Goal: Use online tool/utility: Utilize a website feature to perform a specific function

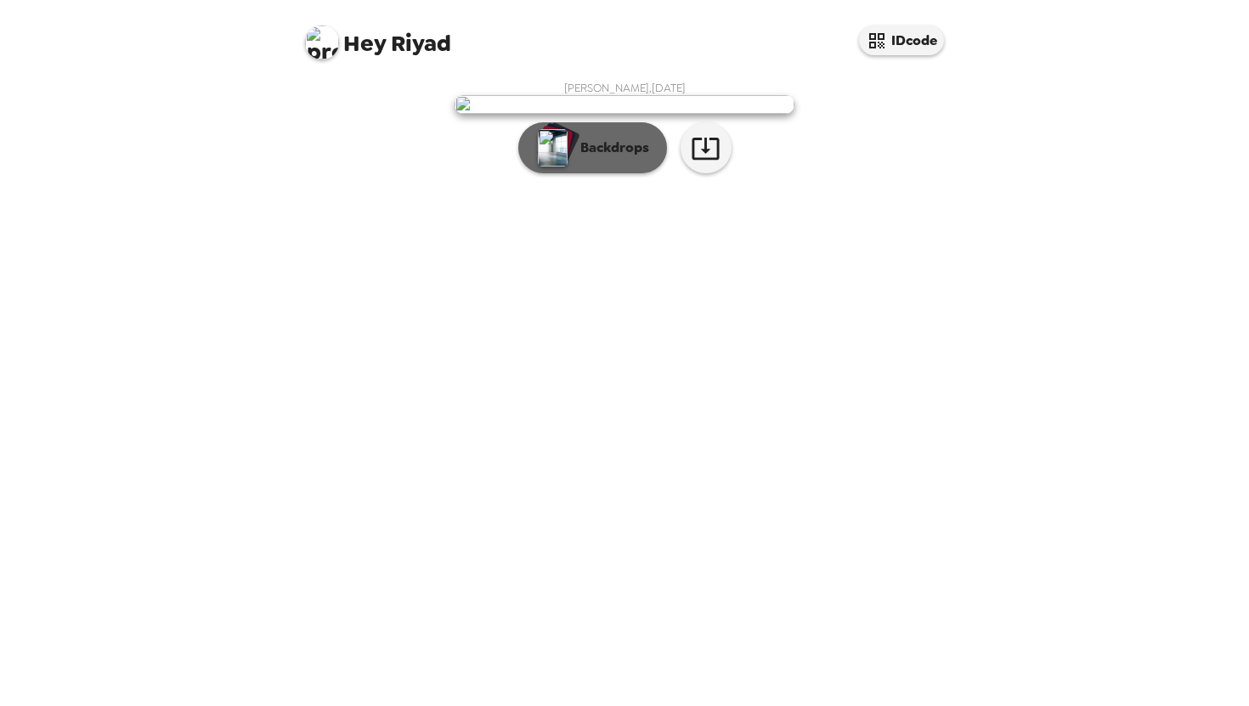
click at [599, 158] on p "Backdrops" at bounding box center [610, 148] width 77 height 20
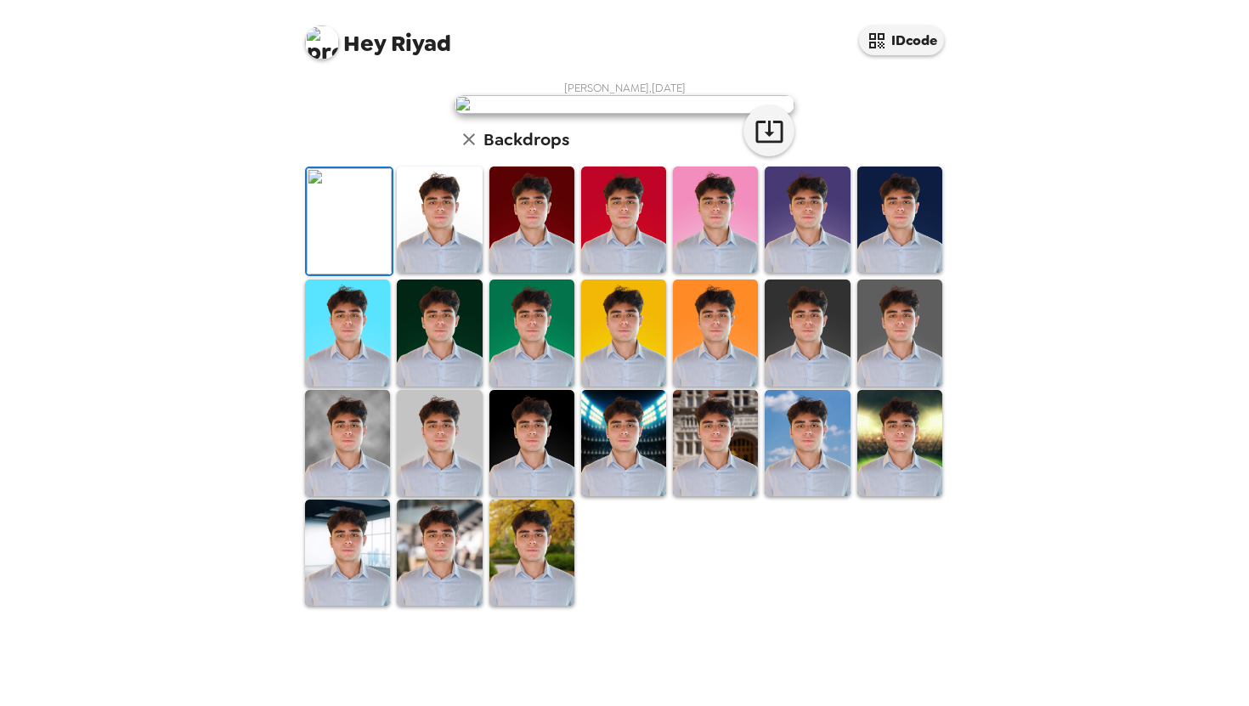
scroll to position [85, 0]
click at [471, 273] on img at bounding box center [439, 220] width 85 height 106
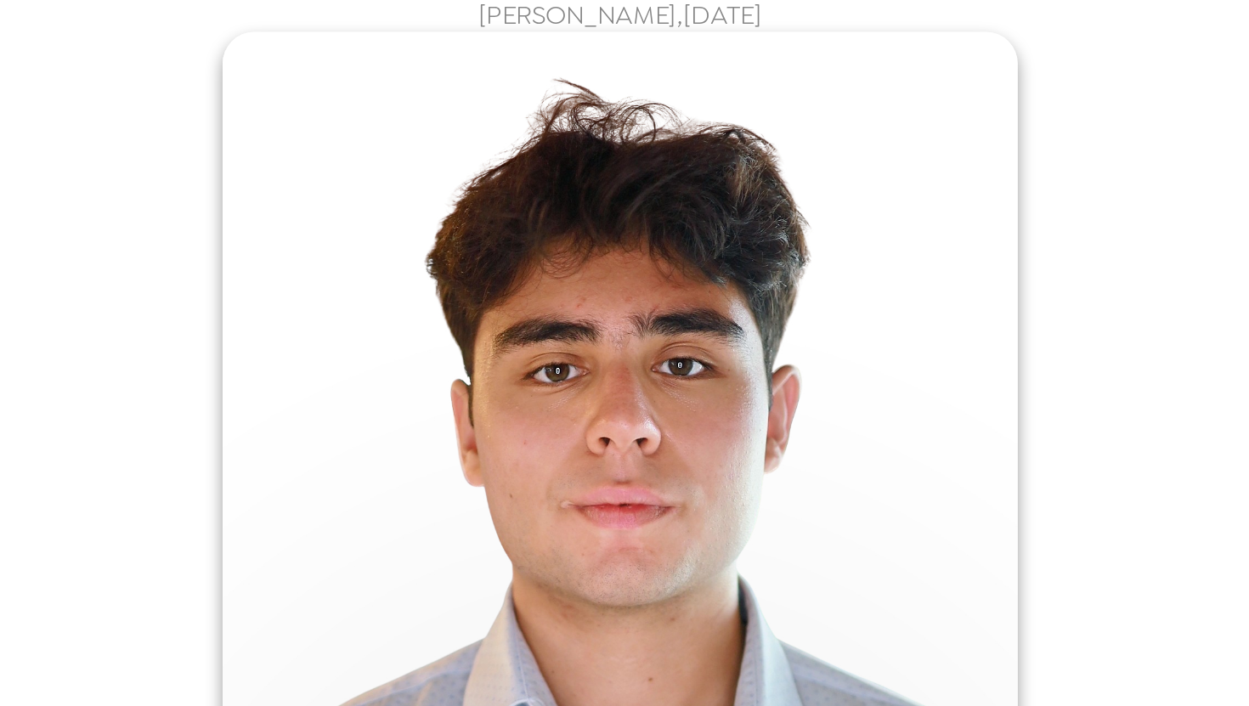
scroll to position [37, 0]
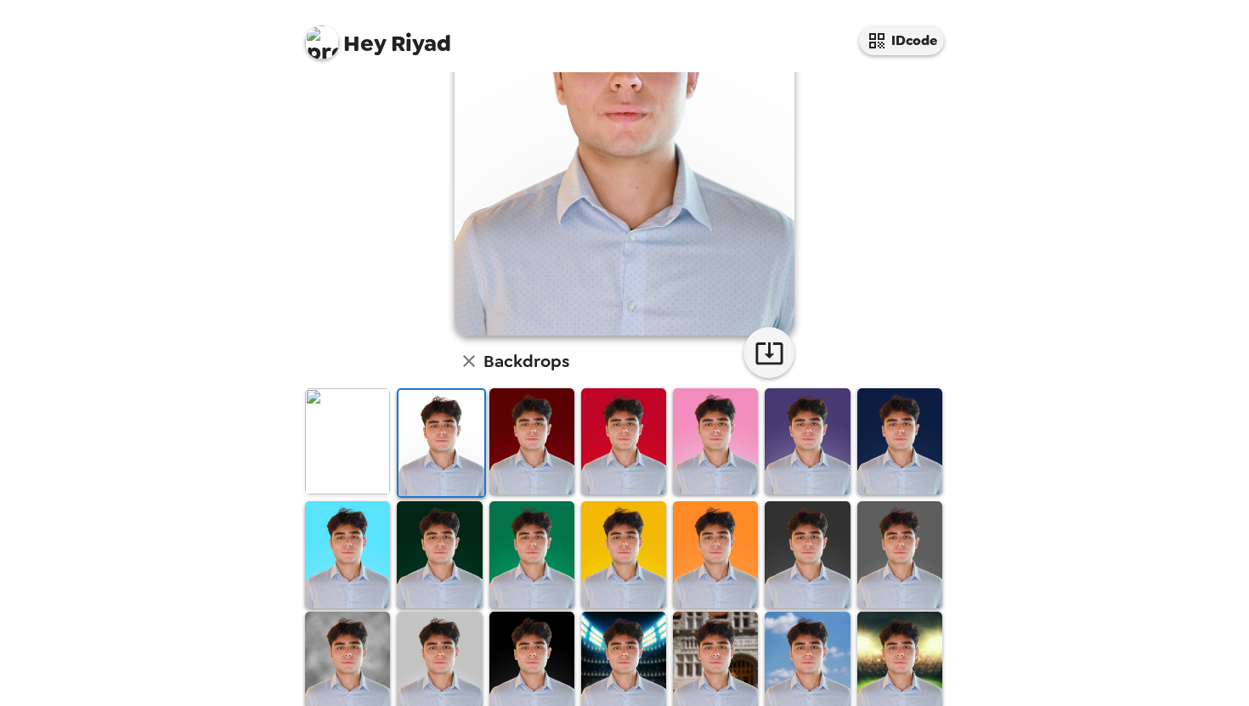
click at [513, 436] on img at bounding box center [531, 441] width 85 height 106
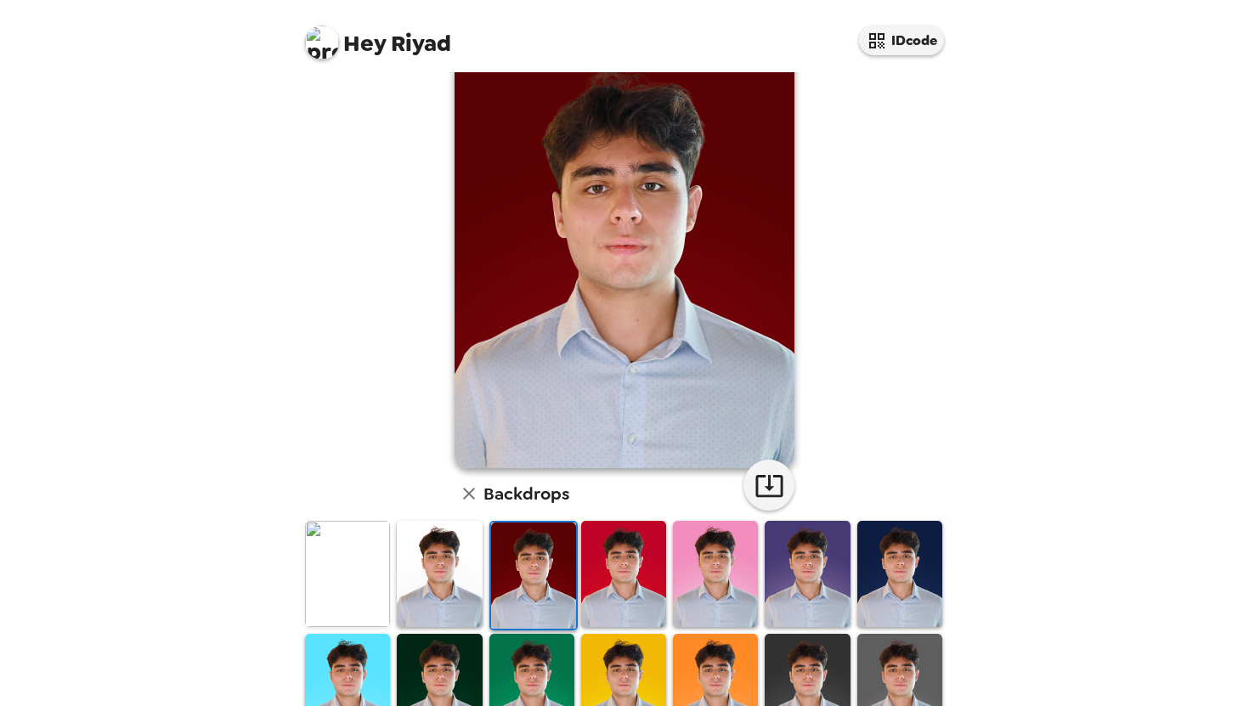
scroll to position [0, 0]
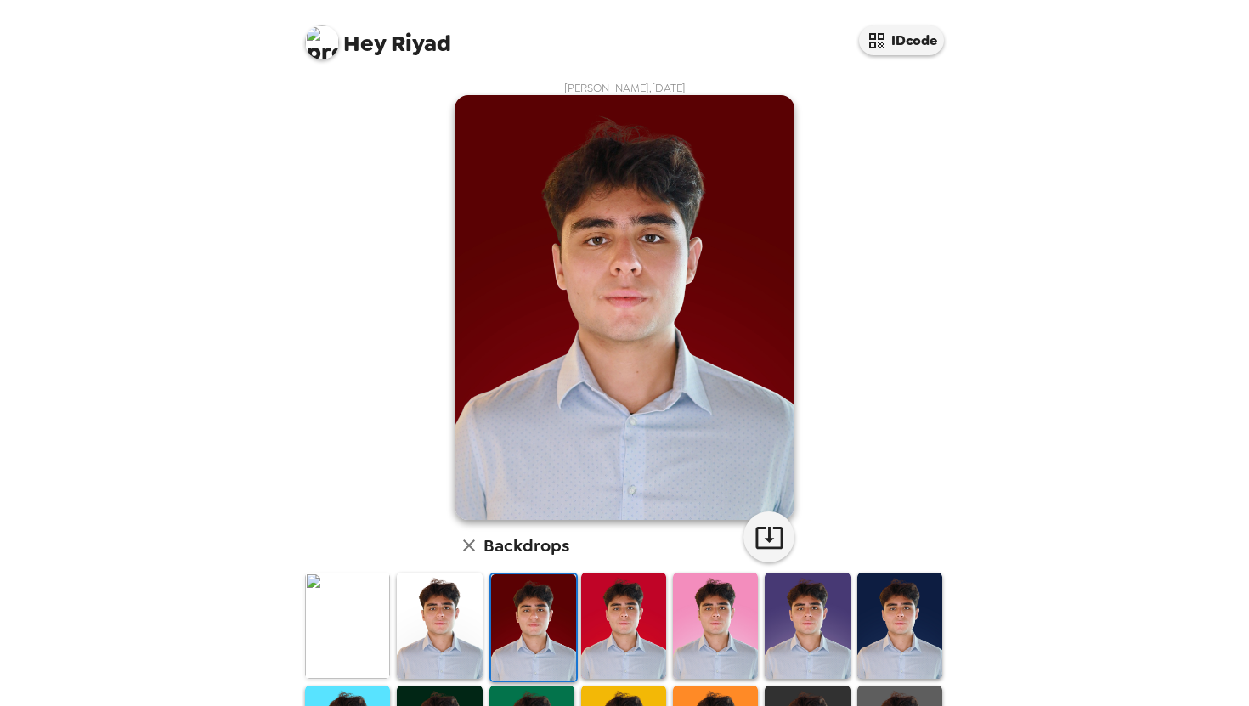
click at [608, 602] on img at bounding box center [623, 626] width 85 height 106
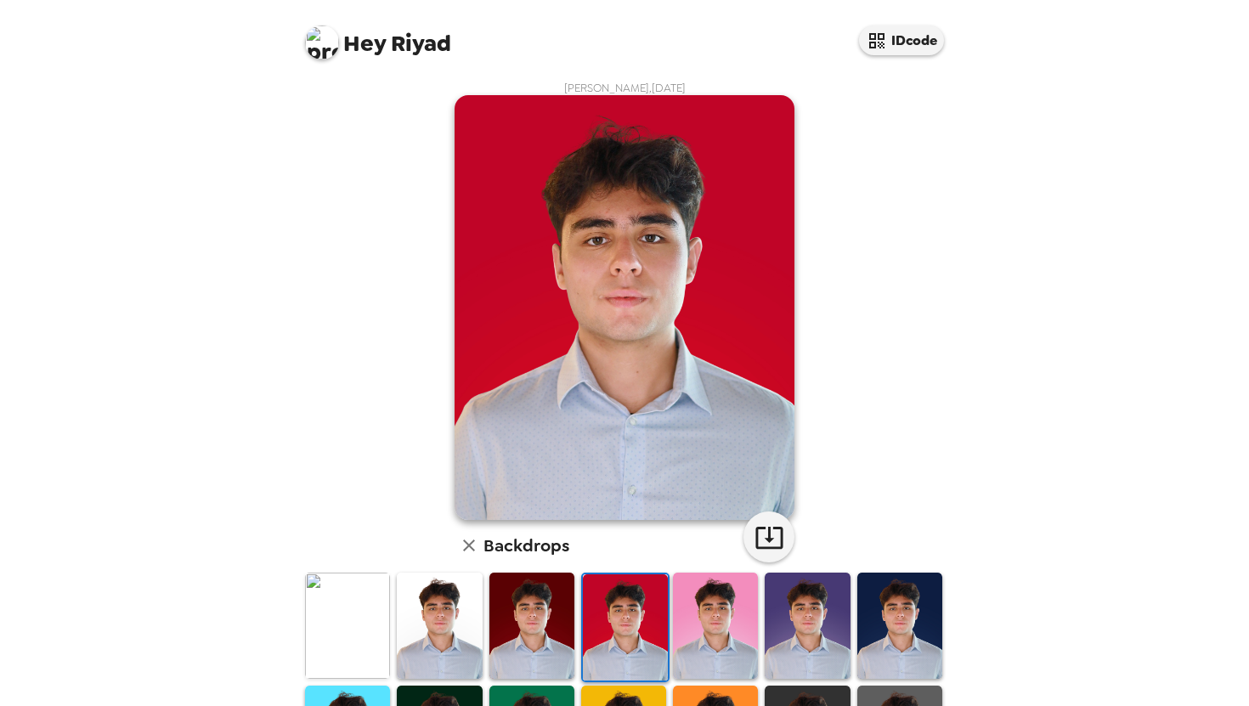
click at [689, 608] on img at bounding box center [715, 626] width 85 height 106
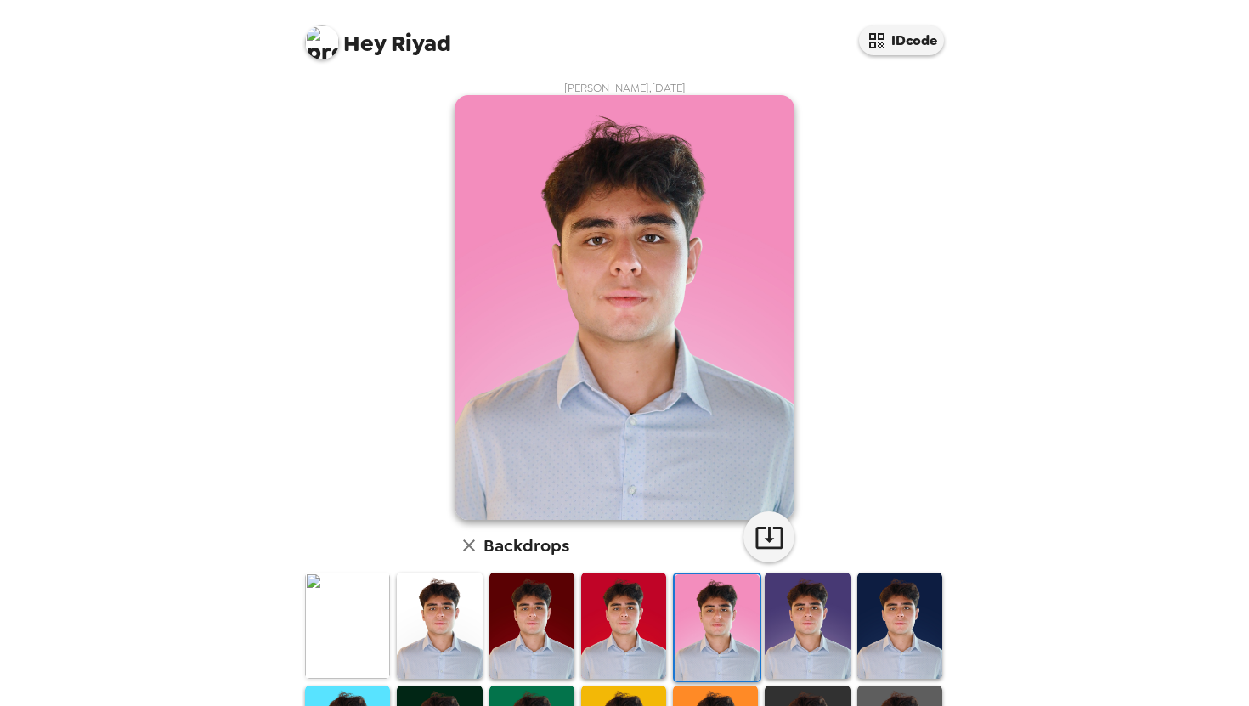
click at [833, 631] on img at bounding box center [807, 626] width 85 height 106
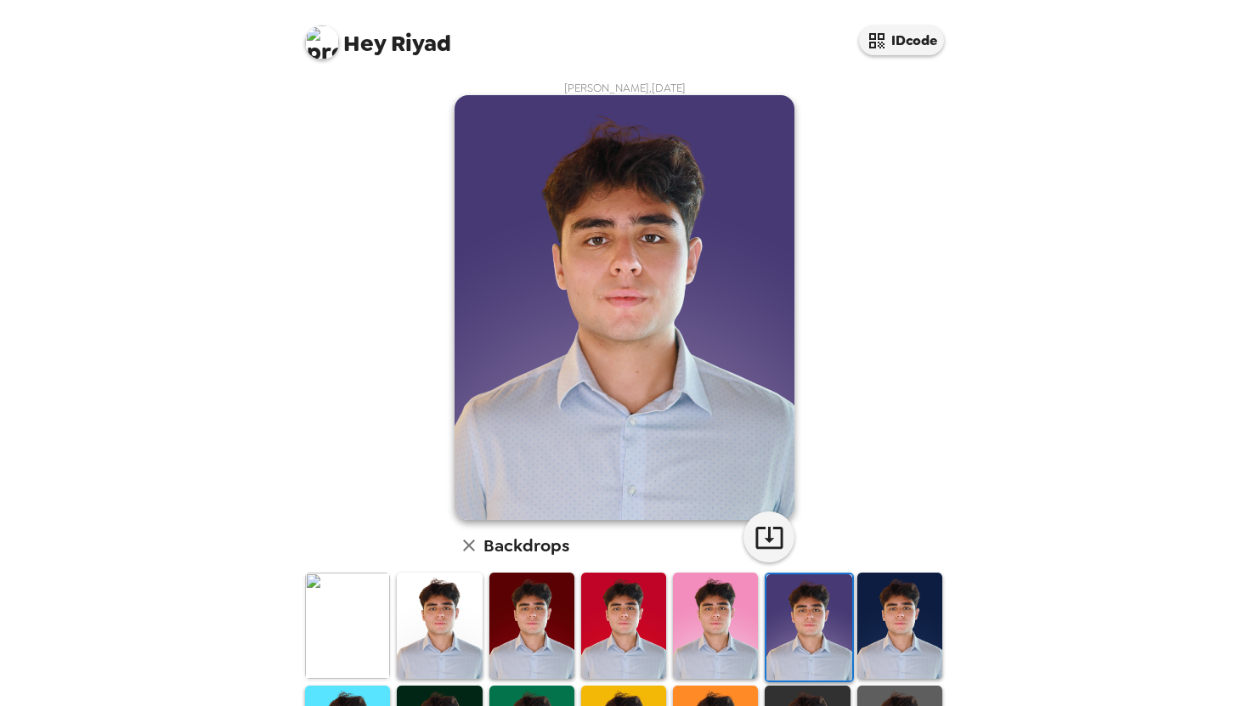
click at [896, 633] on img at bounding box center [899, 626] width 85 height 106
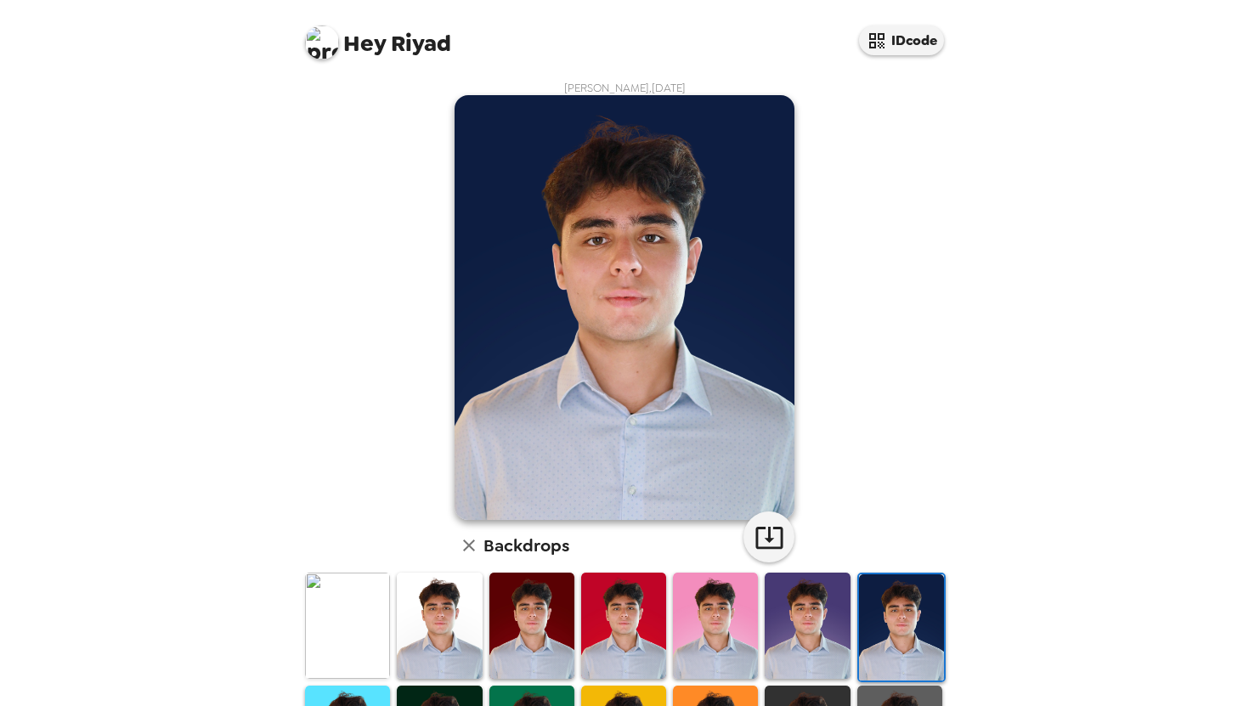
click at [817, 619] on img at bounding box center [807, 626] width 85 height 106
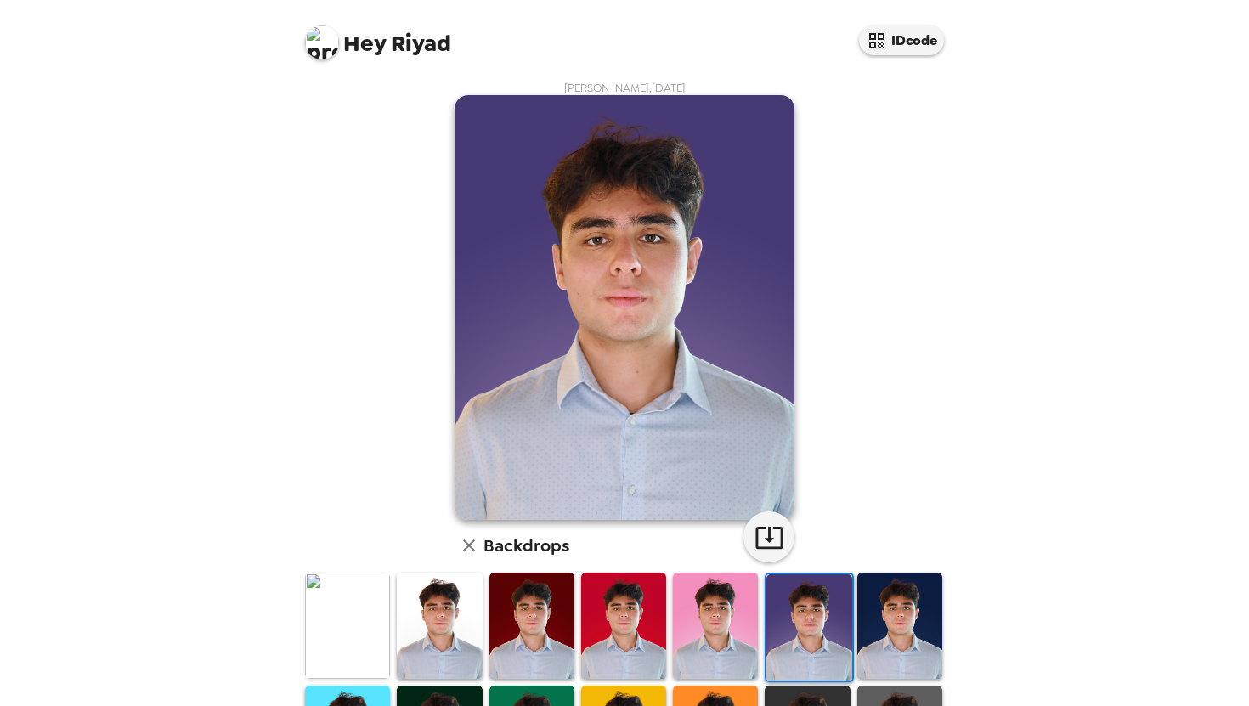
scroll to position [204, 0]
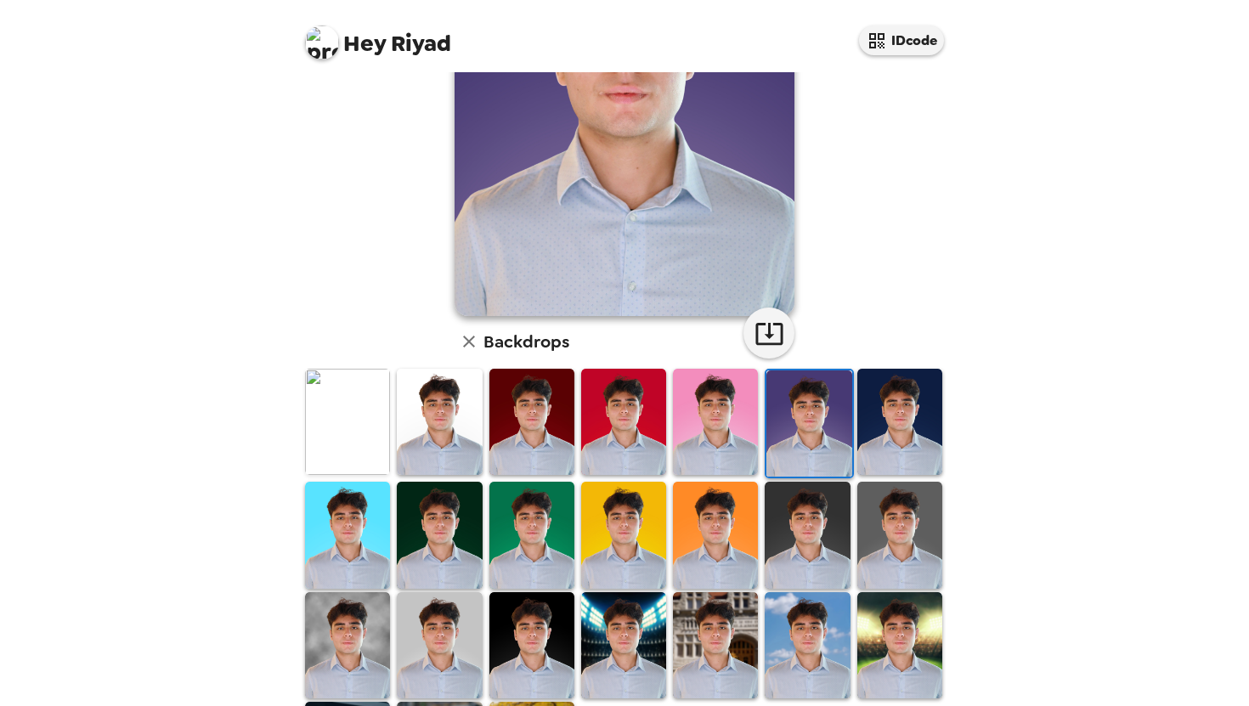
click at [327, 553] on img at bounding box center [347, 535] width 85 height 106
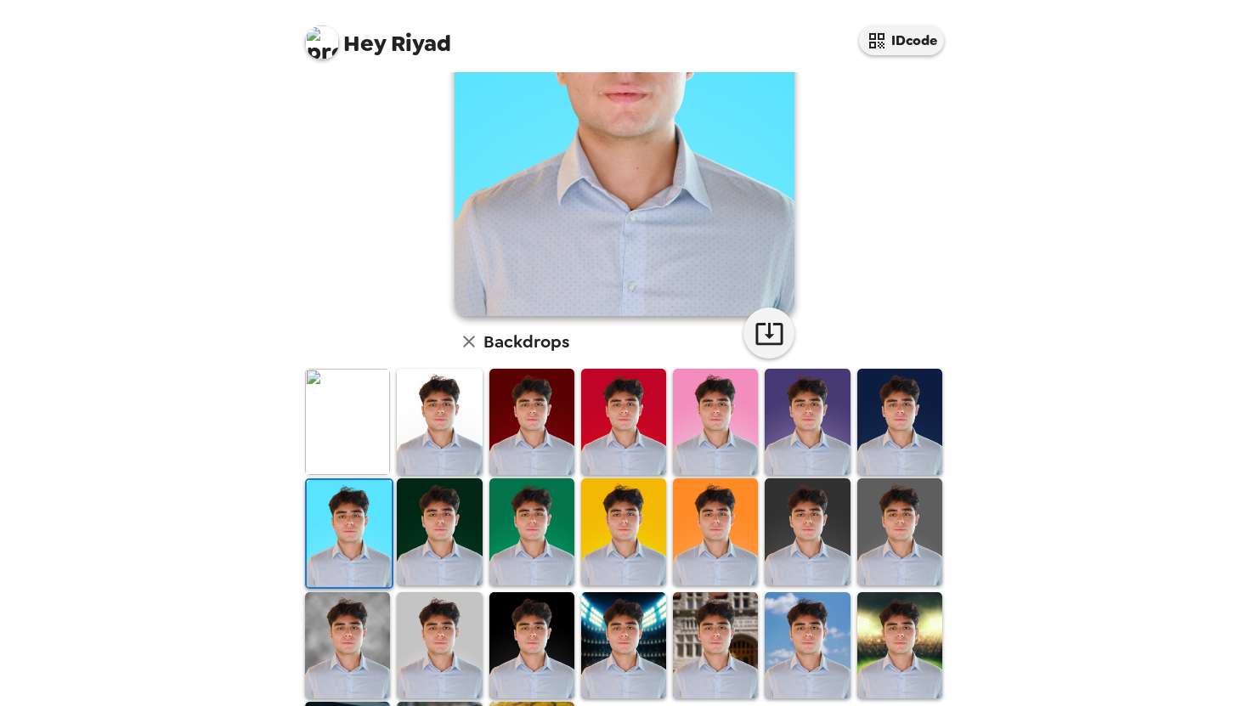
click at [423, 543] on img at bounding box center [439, 531] width 85 height 106
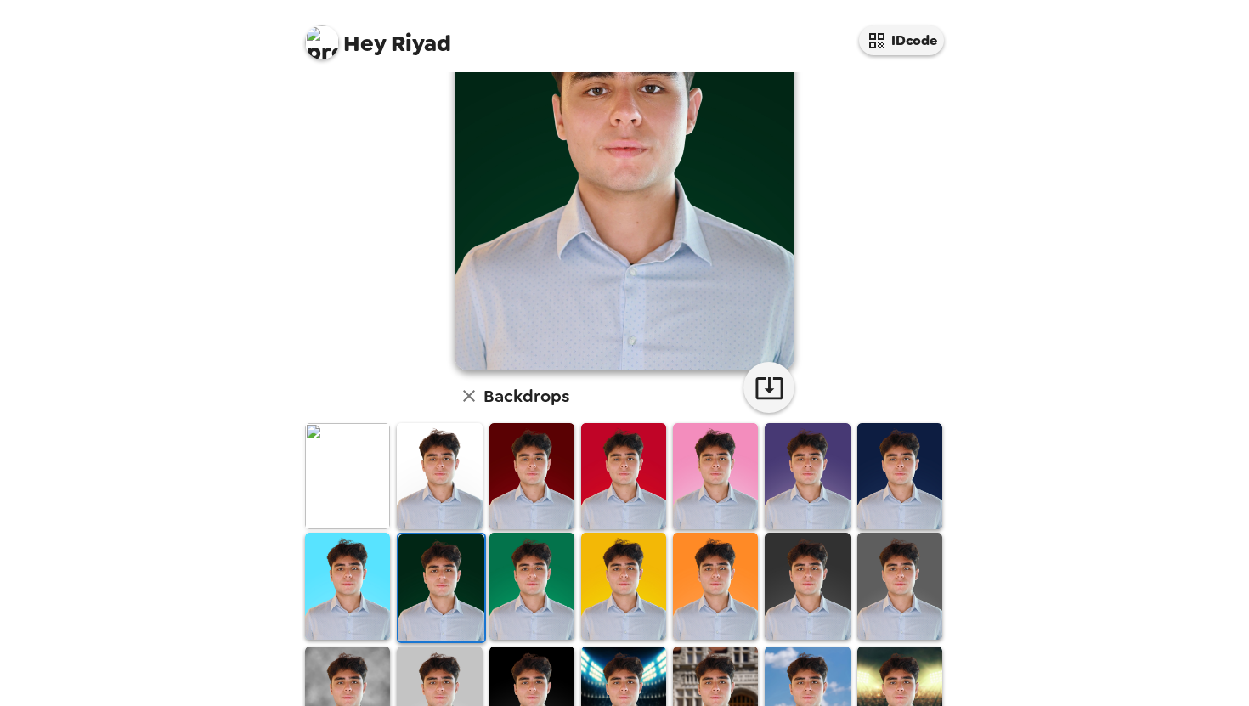
scroll to position [334, 0]
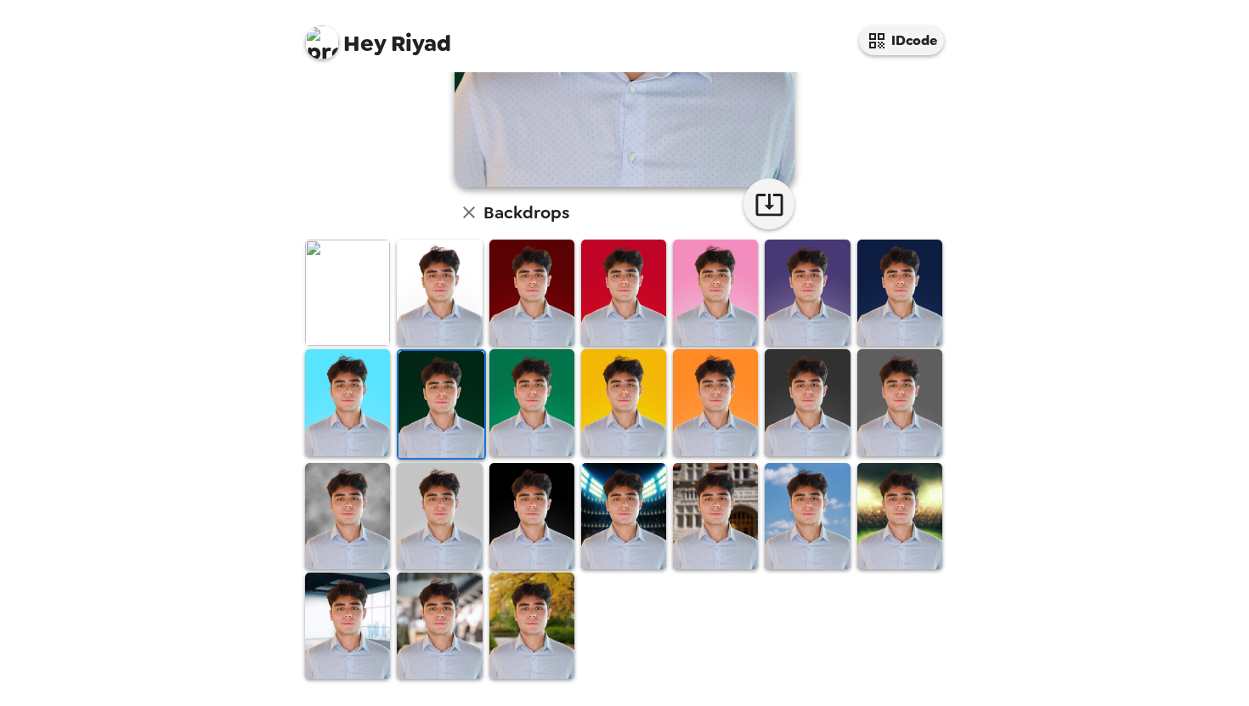
click at [527, 388] on img at bounding box center [531, 402] width 85 height 106
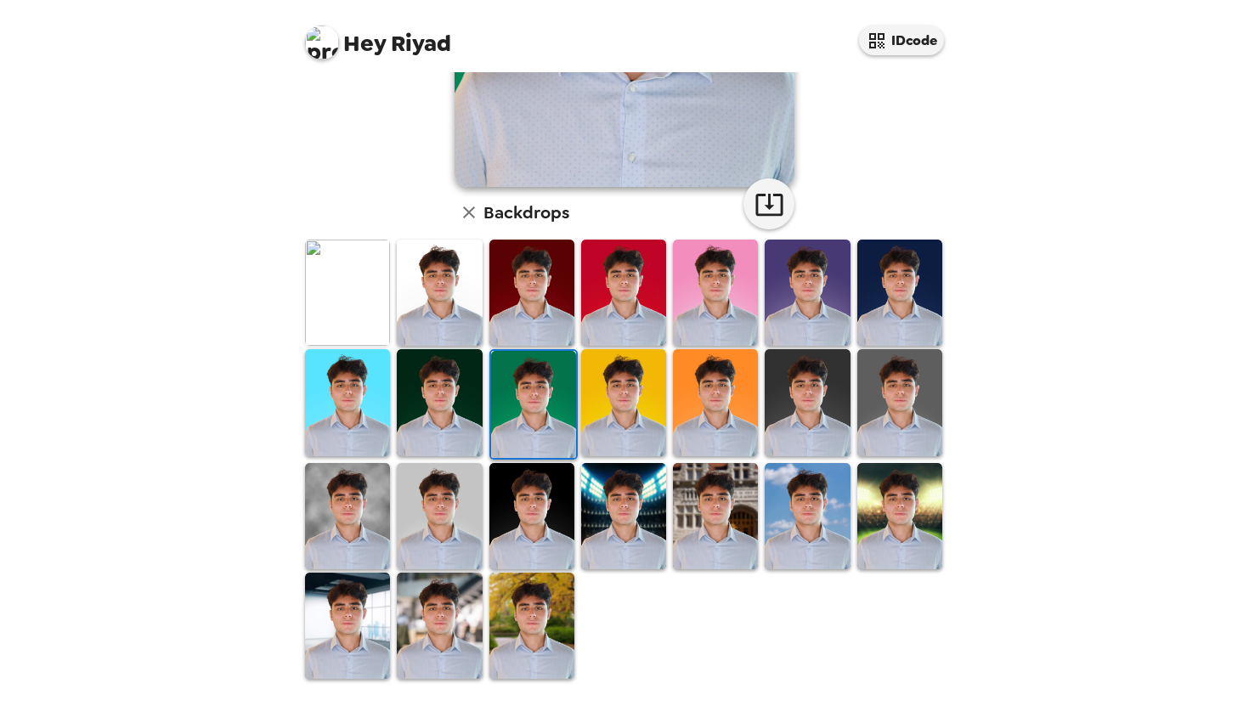
click at [820, 390] on img at bounding box center [807, 402] width 85 height 106
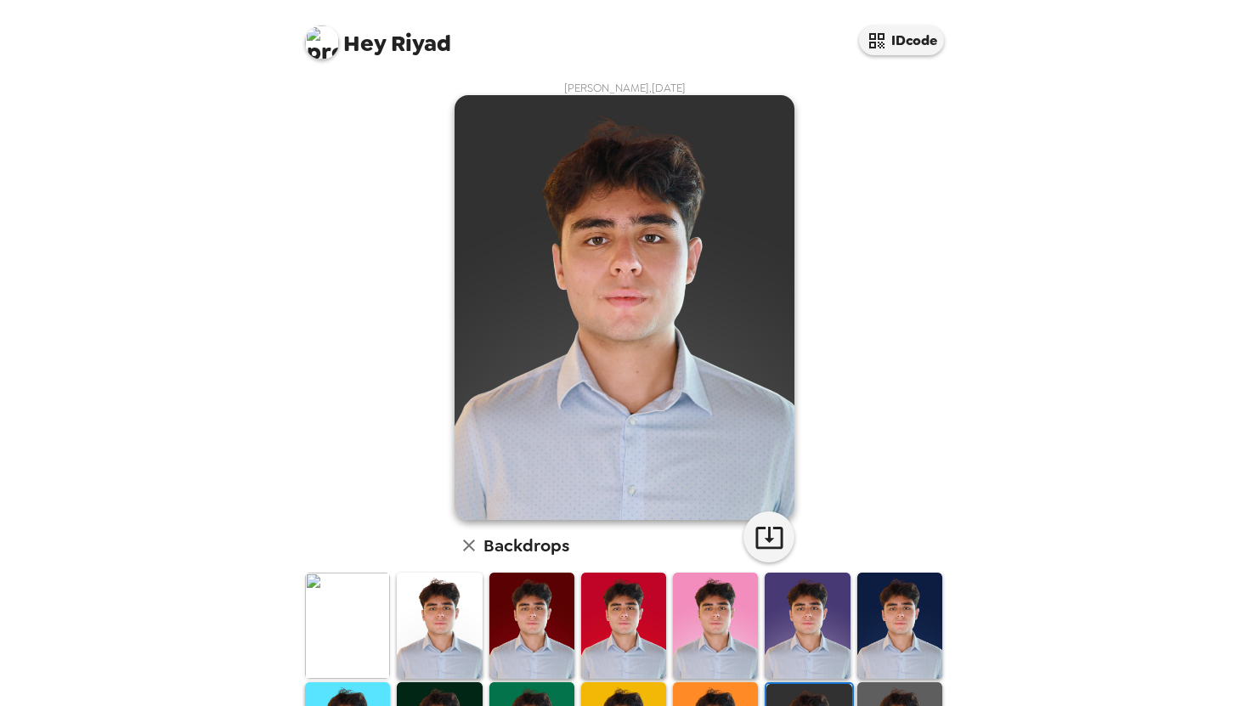
scroll to position [218, 0]
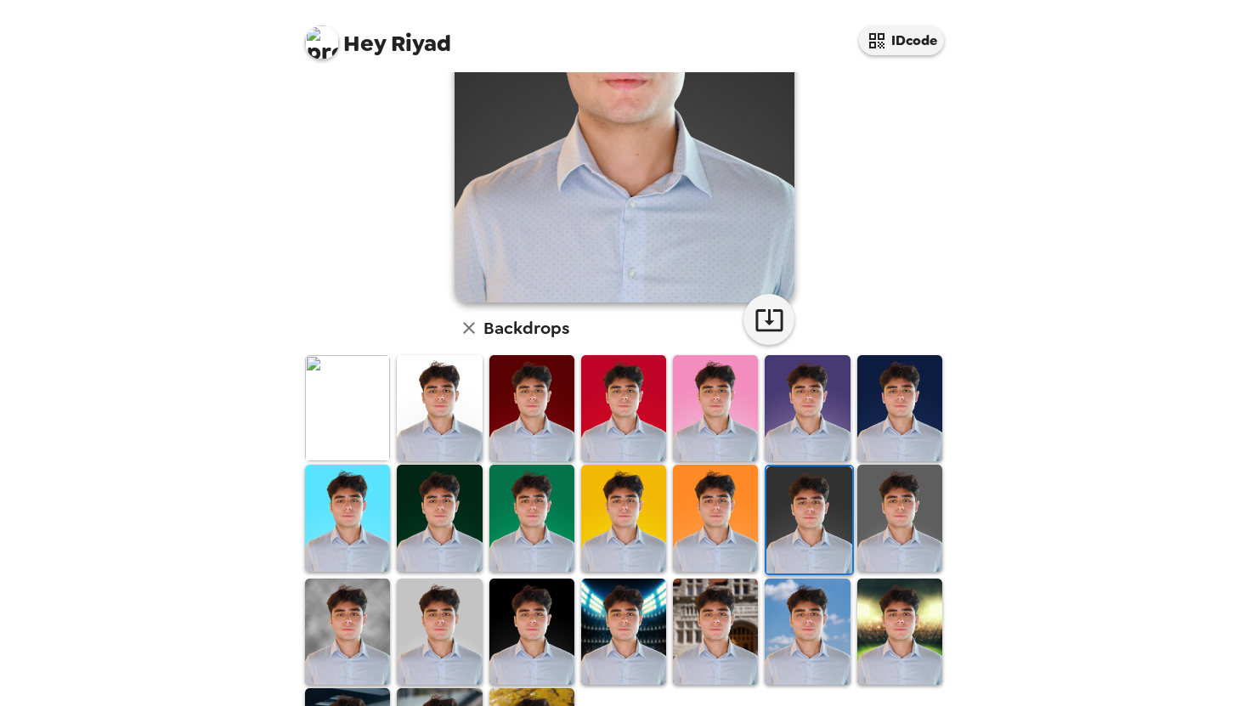
click at [923, 534] on img at bounding box center [899, 518] width 85 height 106
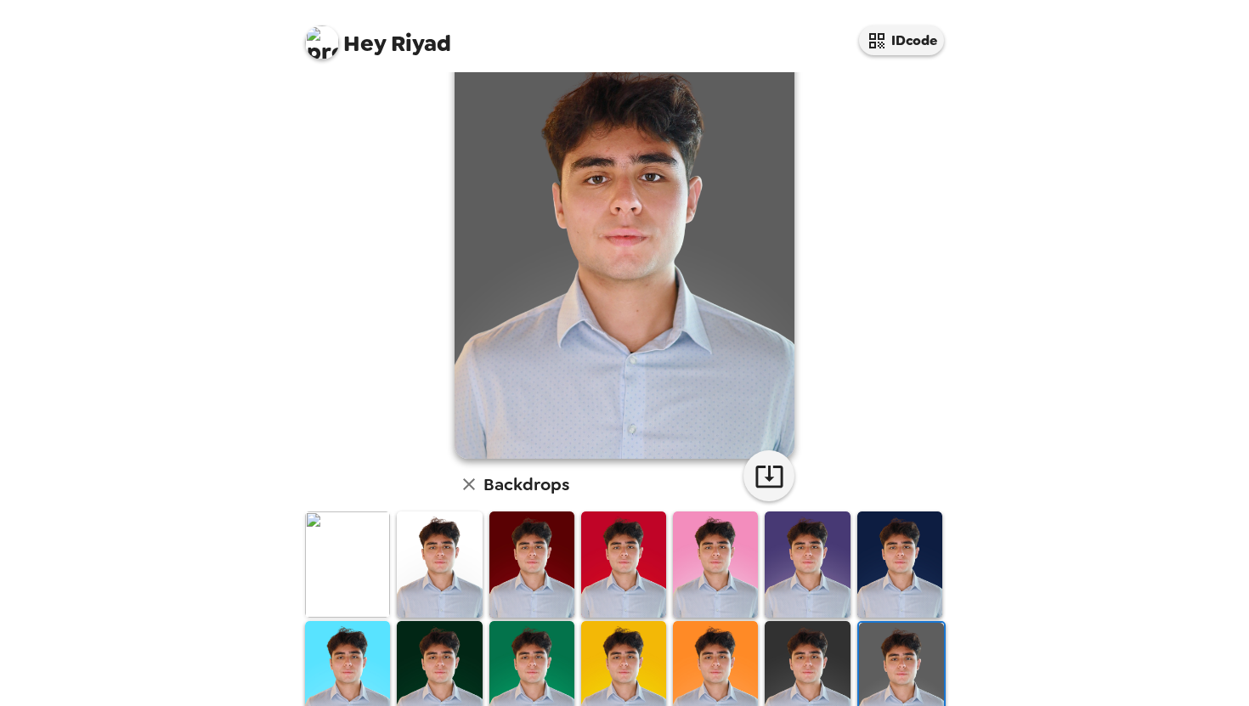
scroll to position [0, 0]
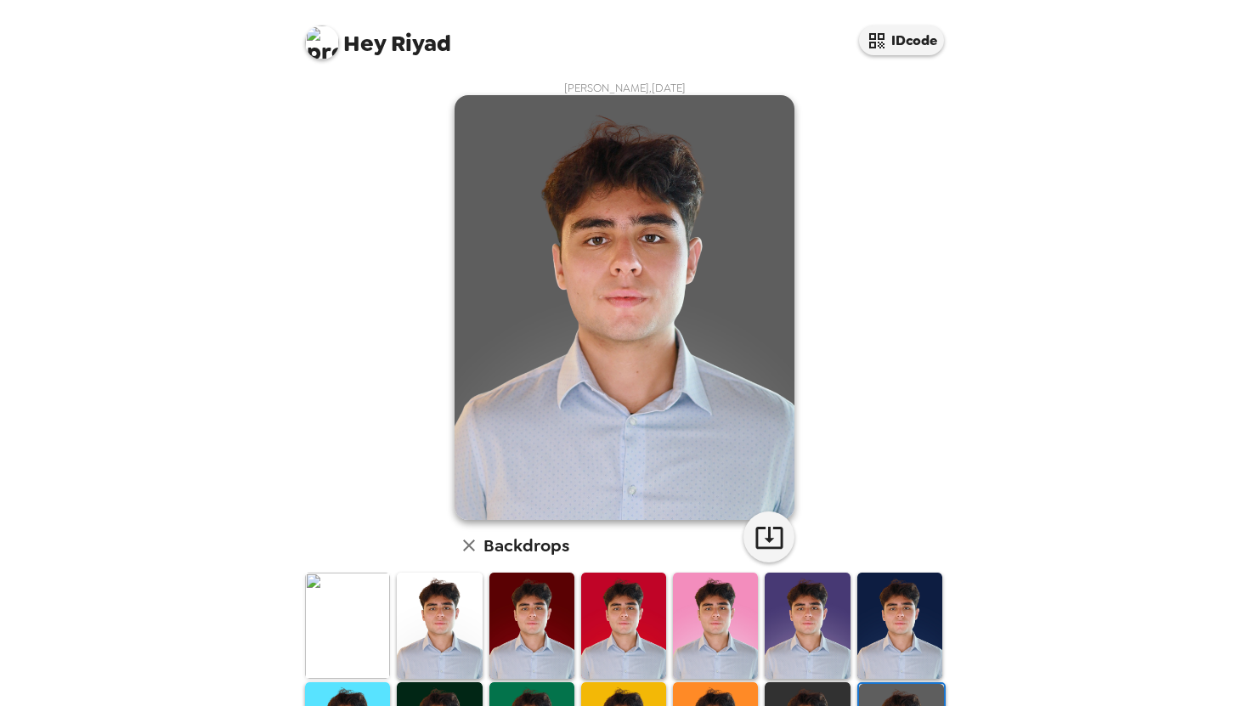
click at [327, 47] on img at bounding box center [322, 42] width 34 height 34
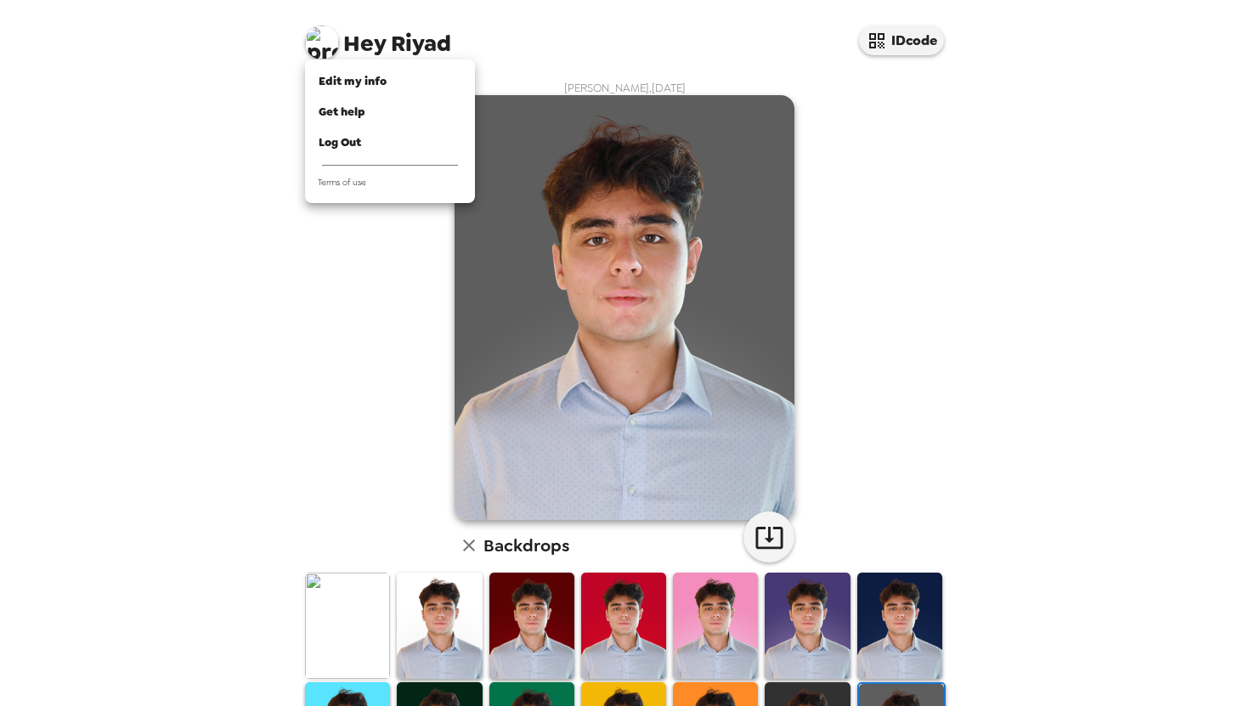
click at [443, 31] on div at bounding box center [624, 353] width 1249 height 706
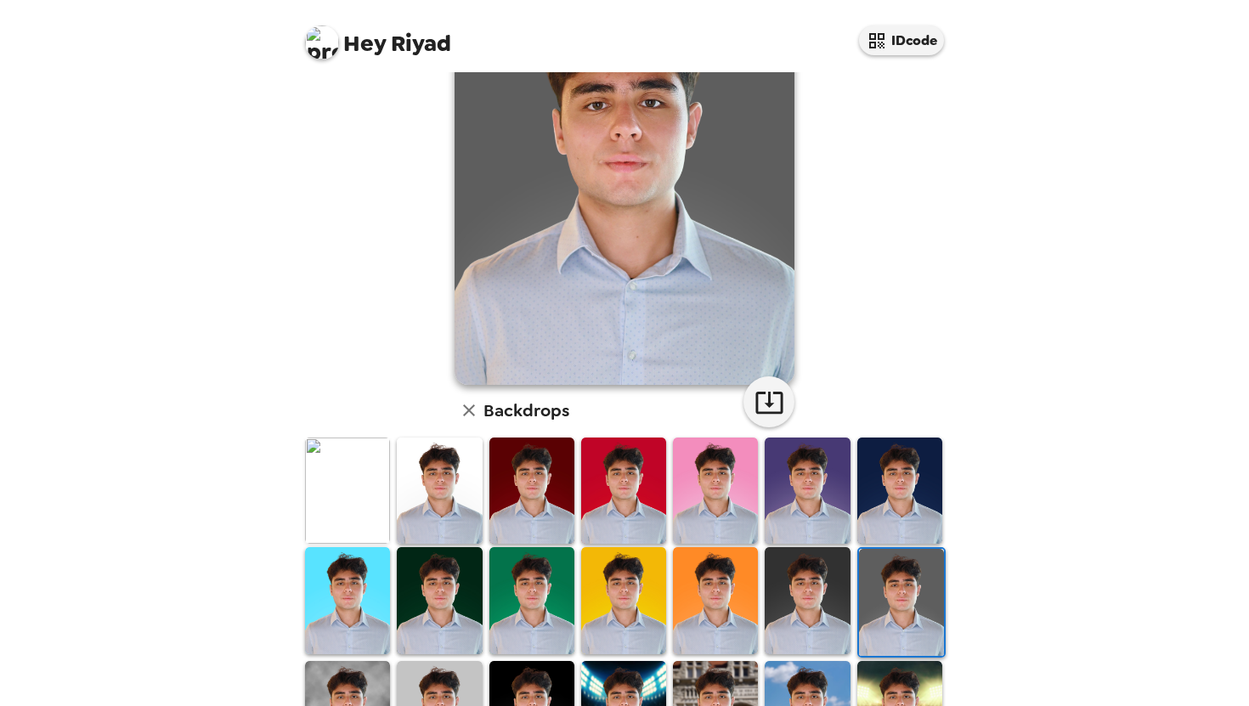
scroll to position [323, 0]
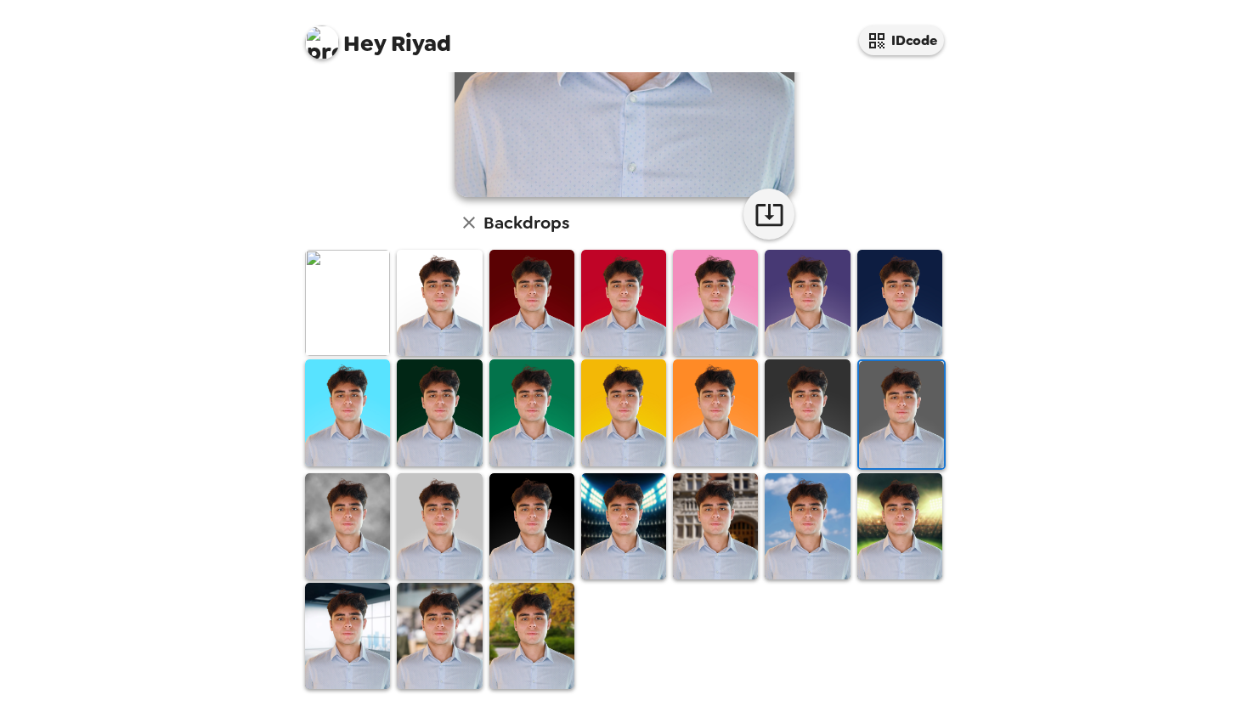
click at [448, 553] on img at bounding box center [439, 526] width 85 height 106
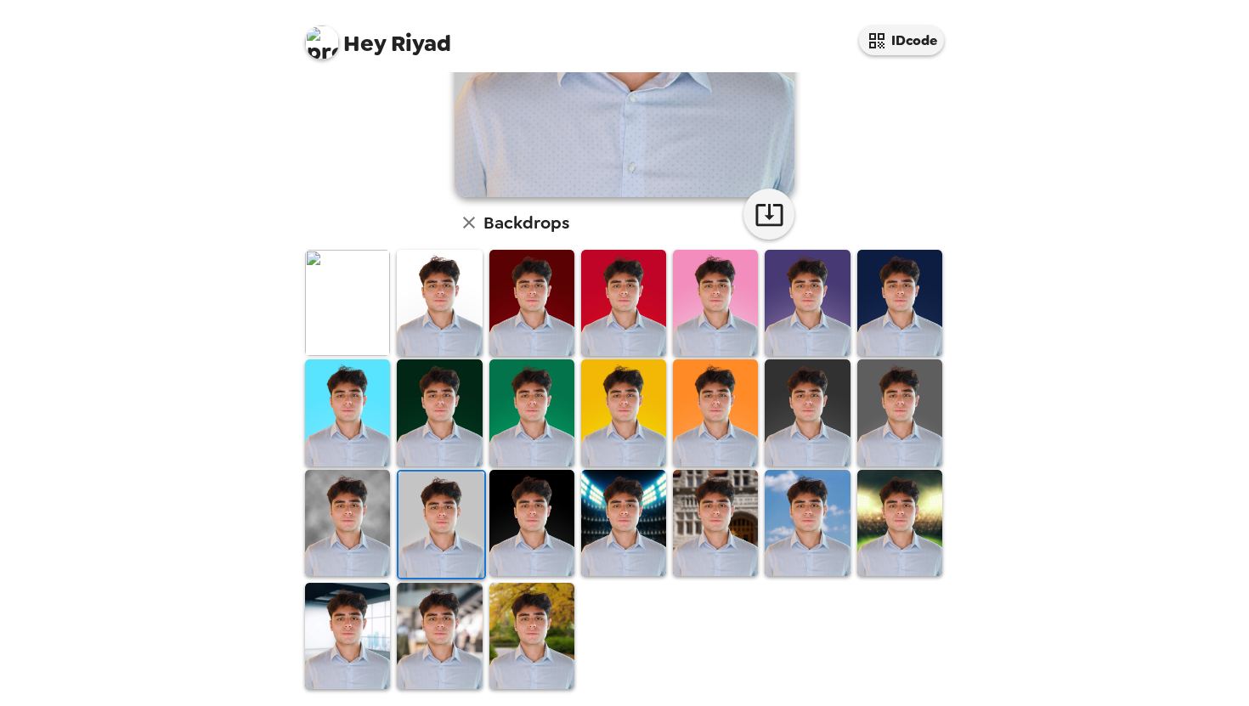
scroll to position [0, 0]
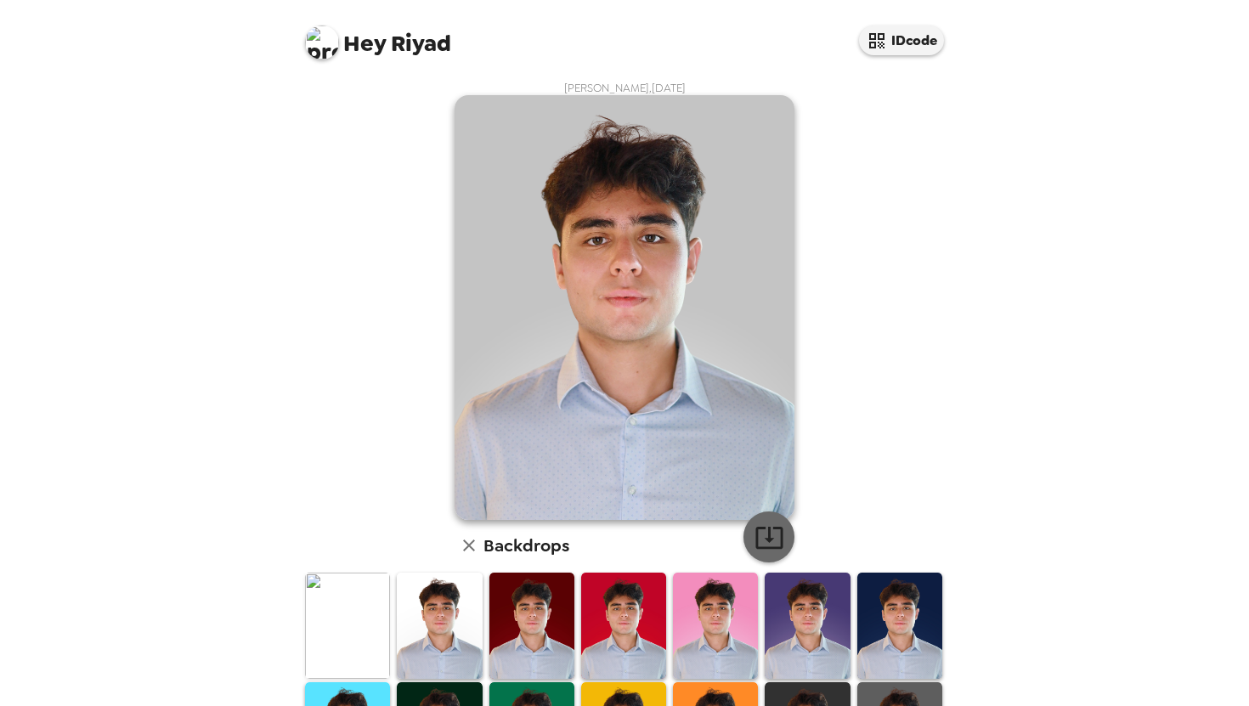
click at [784, 536] on button "button" at bounding box center [769, 537] width 51 height 51
